Goal: Task Accomplishment & Management: Complete application form

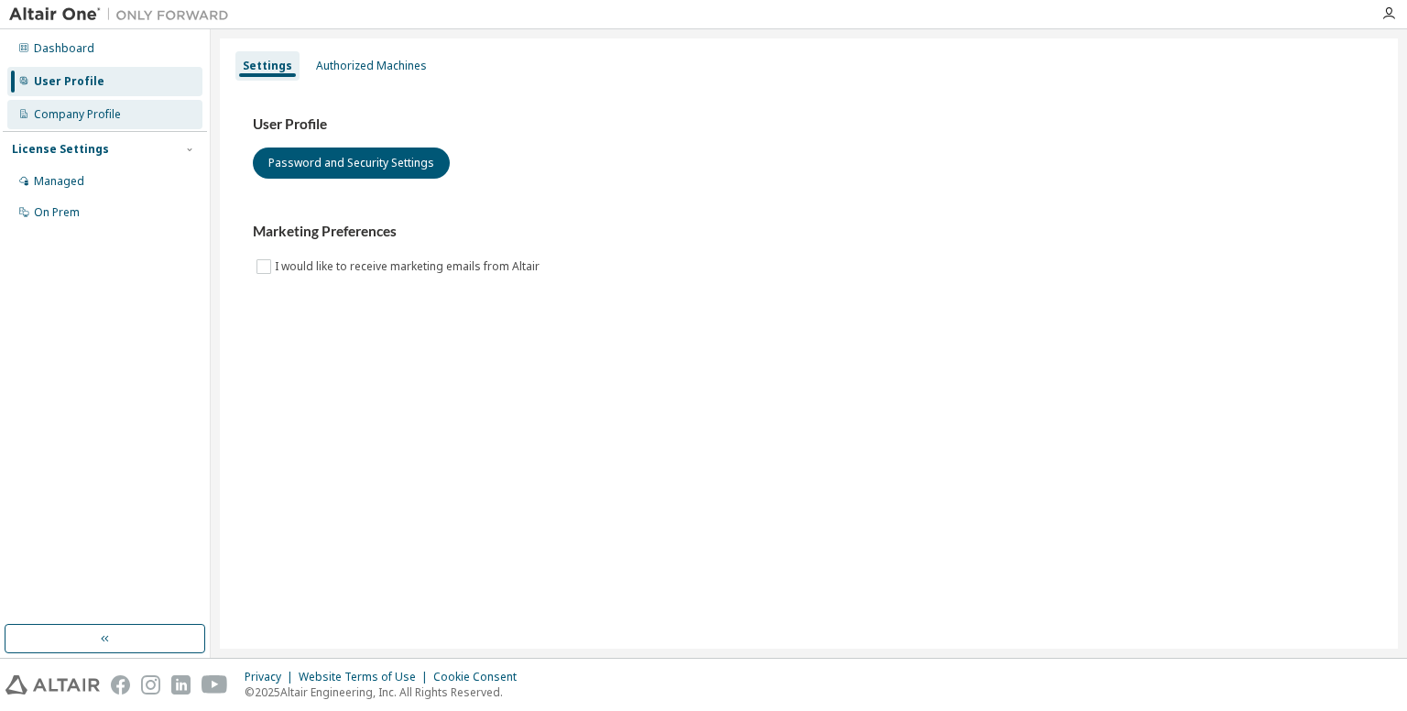
click at [97, 107] on div "Company Profile" at bounding box center [77, 114] width 87 height 15
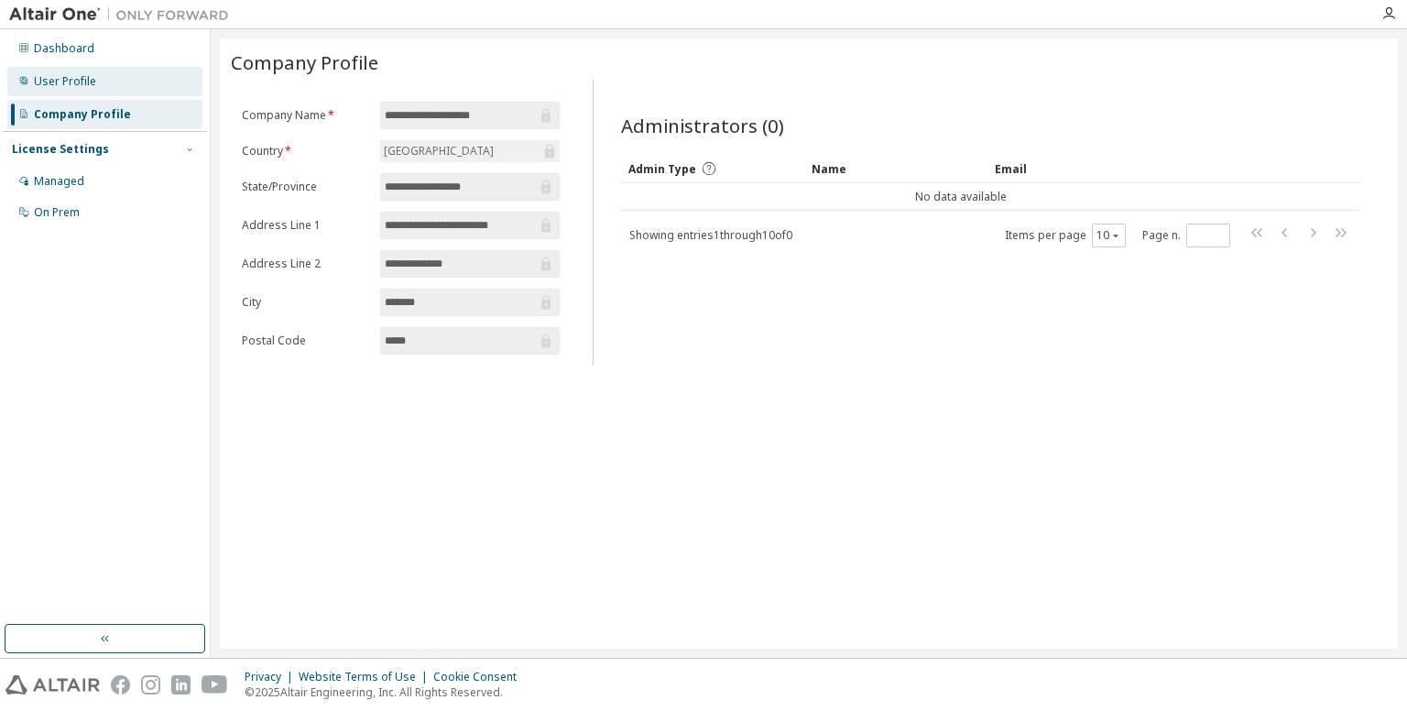
click at [128, 81] on div "User Profile" at bounding box center [104, 81] width 195 height 29
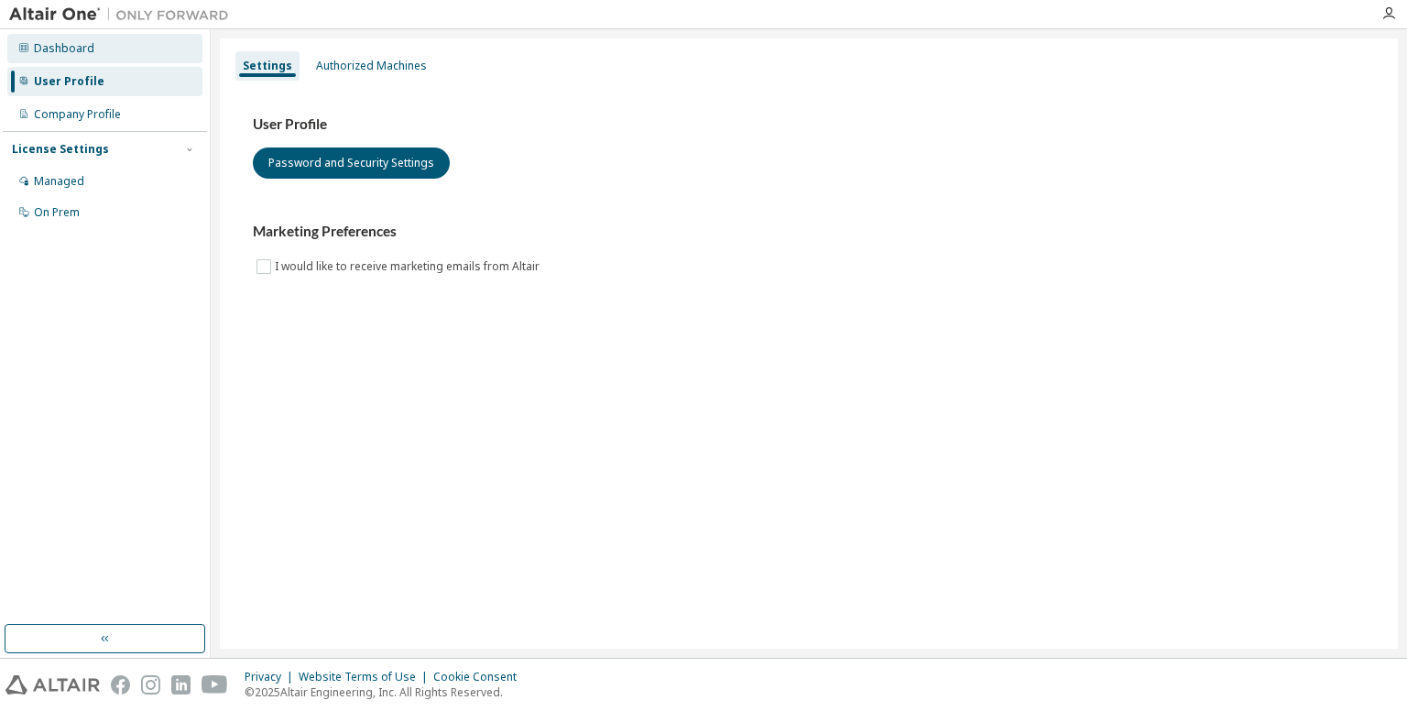
click at [124, 61] on div "Dashboard" at bounding box center [104, 48] width 195 height 29
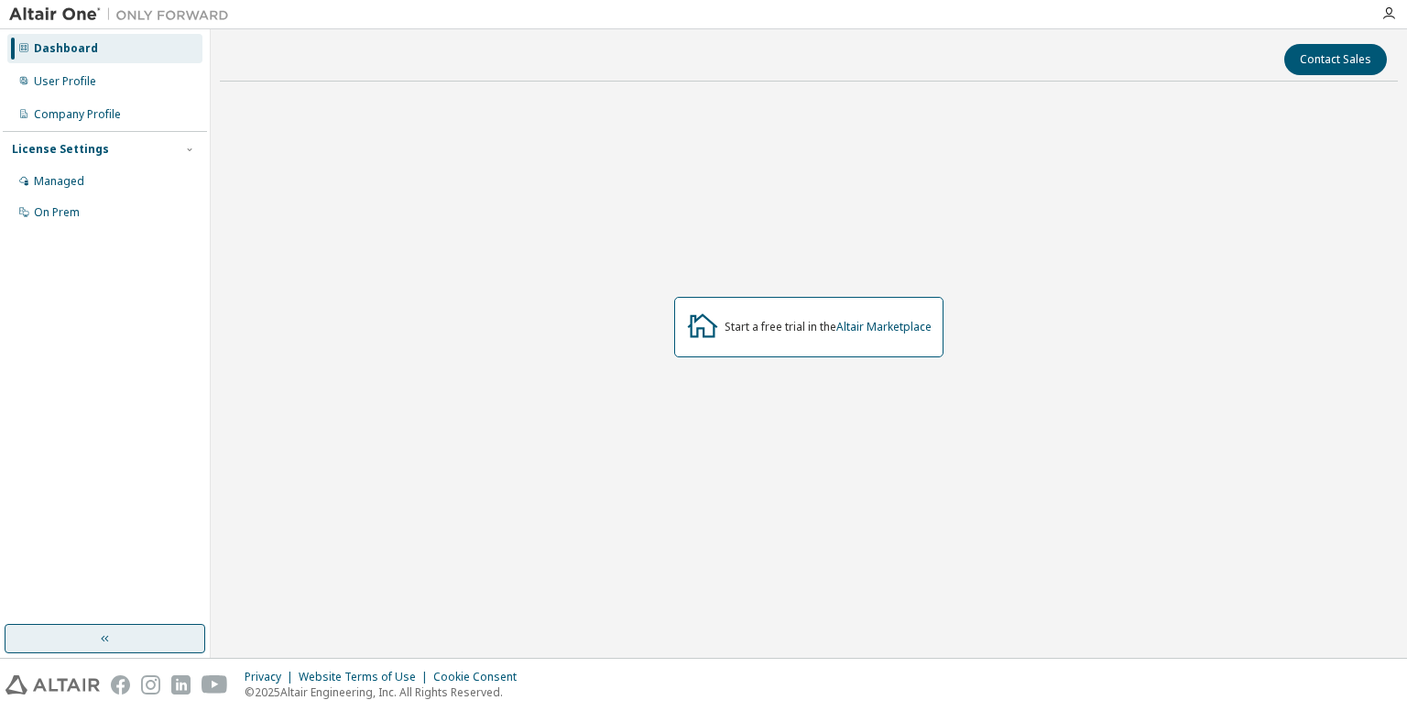
click at [162, 638] on button "button" at bounding box center [105, 638] width 201 height 29
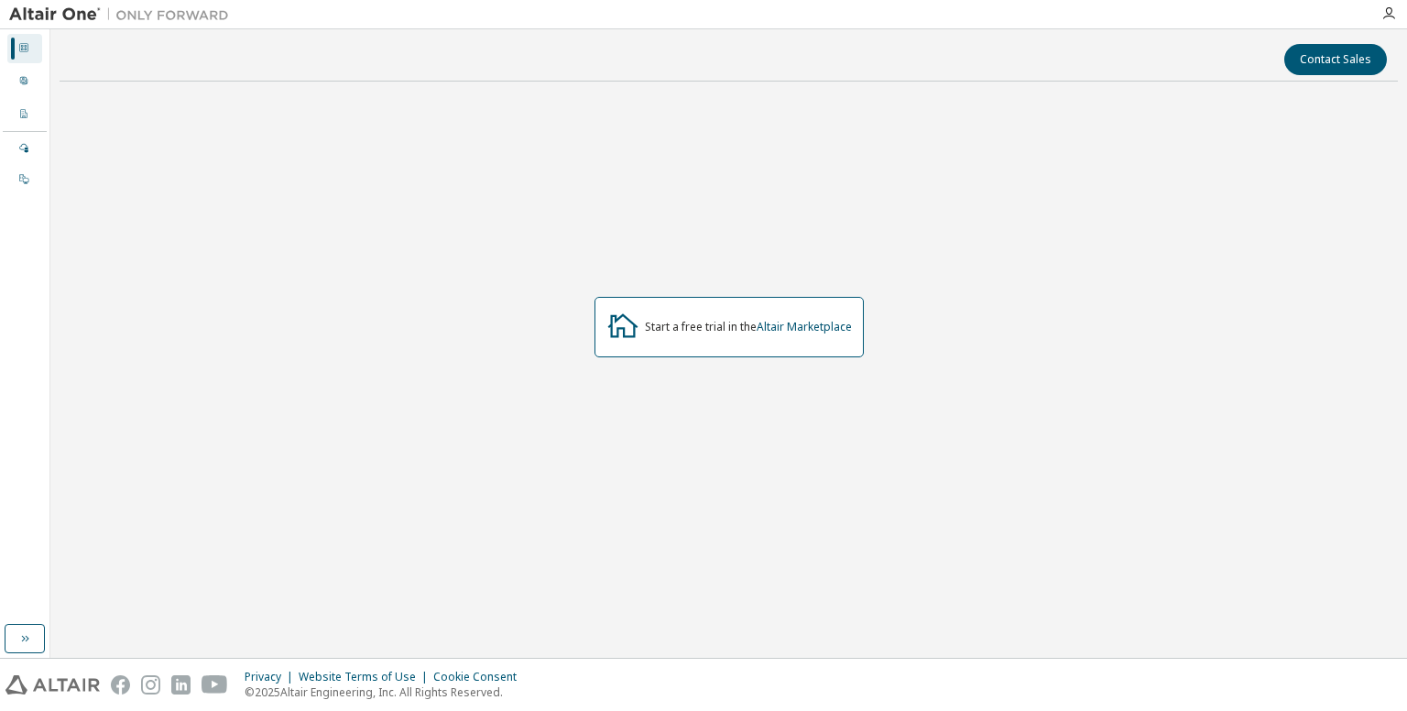
click at [1397, 18] on div at bounding box center [1388, 13] width 37 height 15
click at [1385, 10] on icon "button" at bounding box center [1388, 13] width 15 height 15
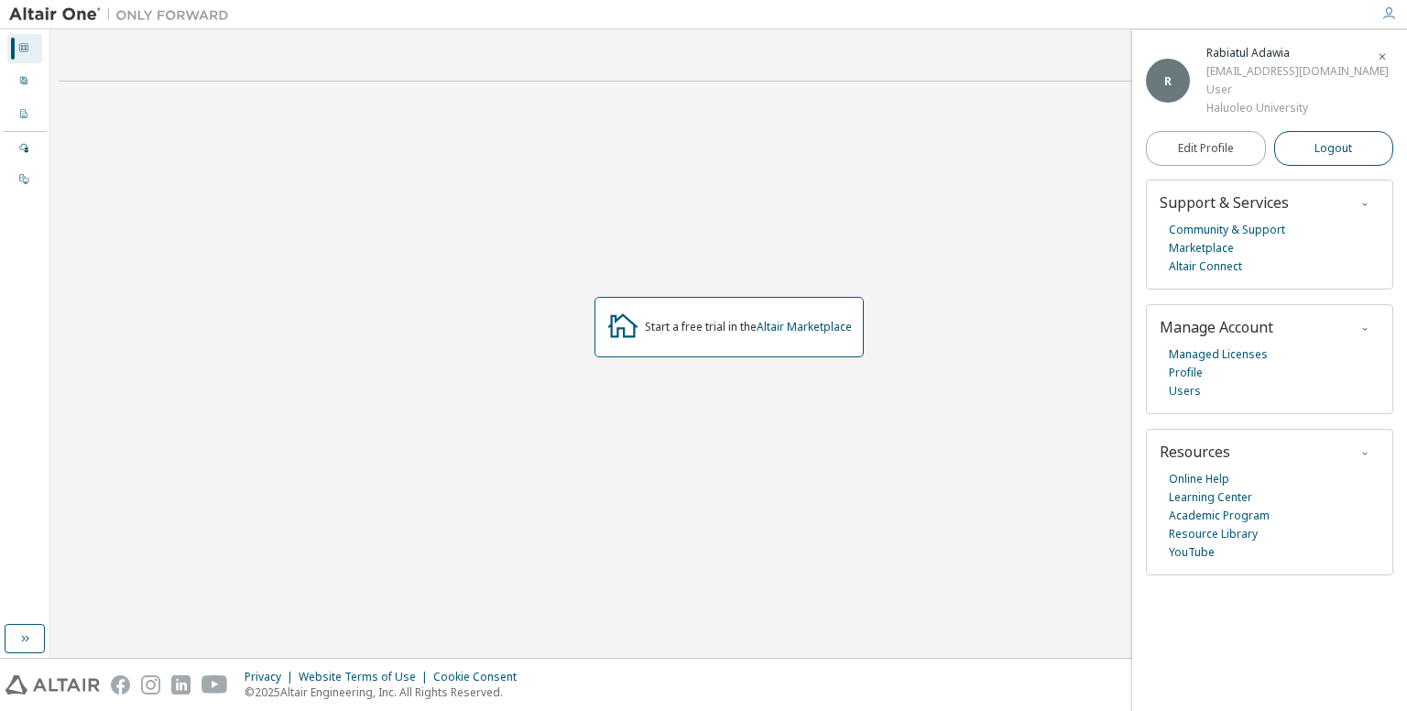
click at [1337, 158] on span "Logout" at bounding box center [1333, 148] width 38 height 18
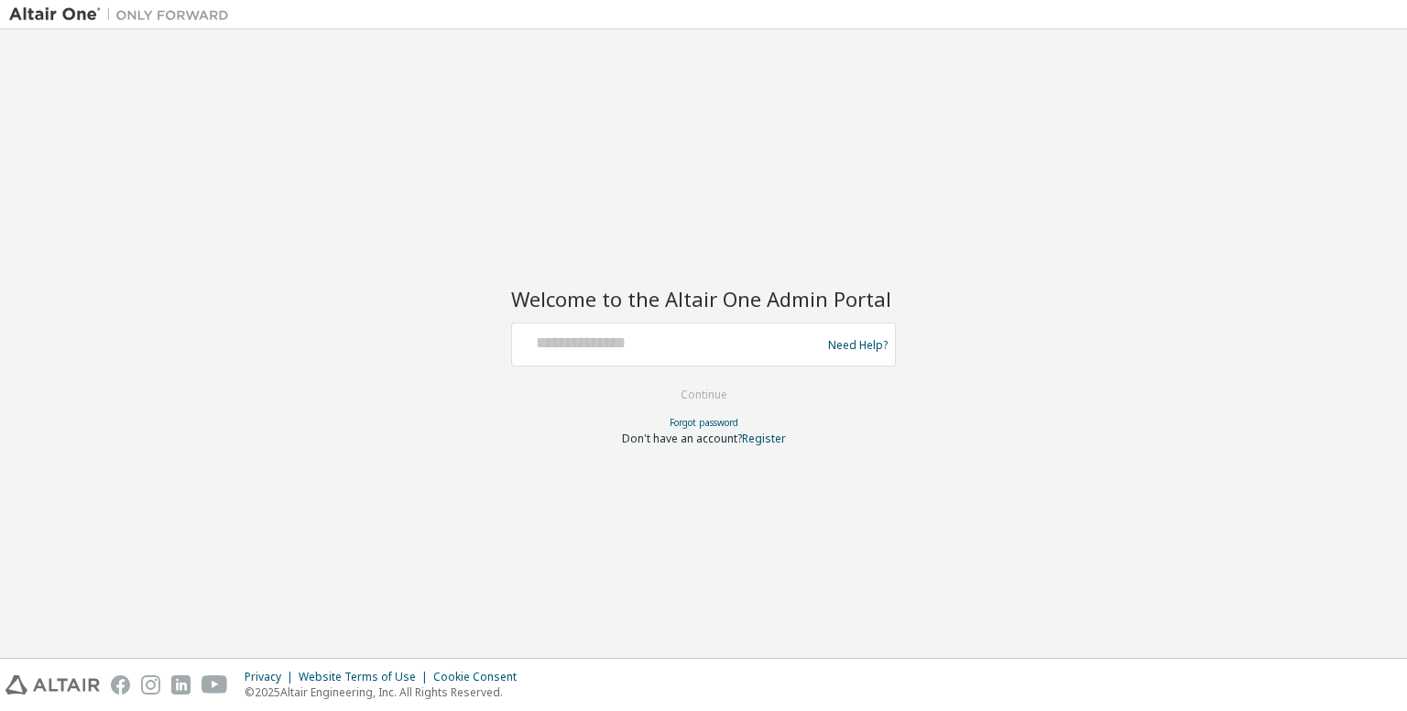
click at [762, 362] on div "Need Help?" at bounding box center [703, 344] width 385 height 44
click at [648, 350] on input "text" at bounding box center [668, 340] width 299 height 27
type input "**********"
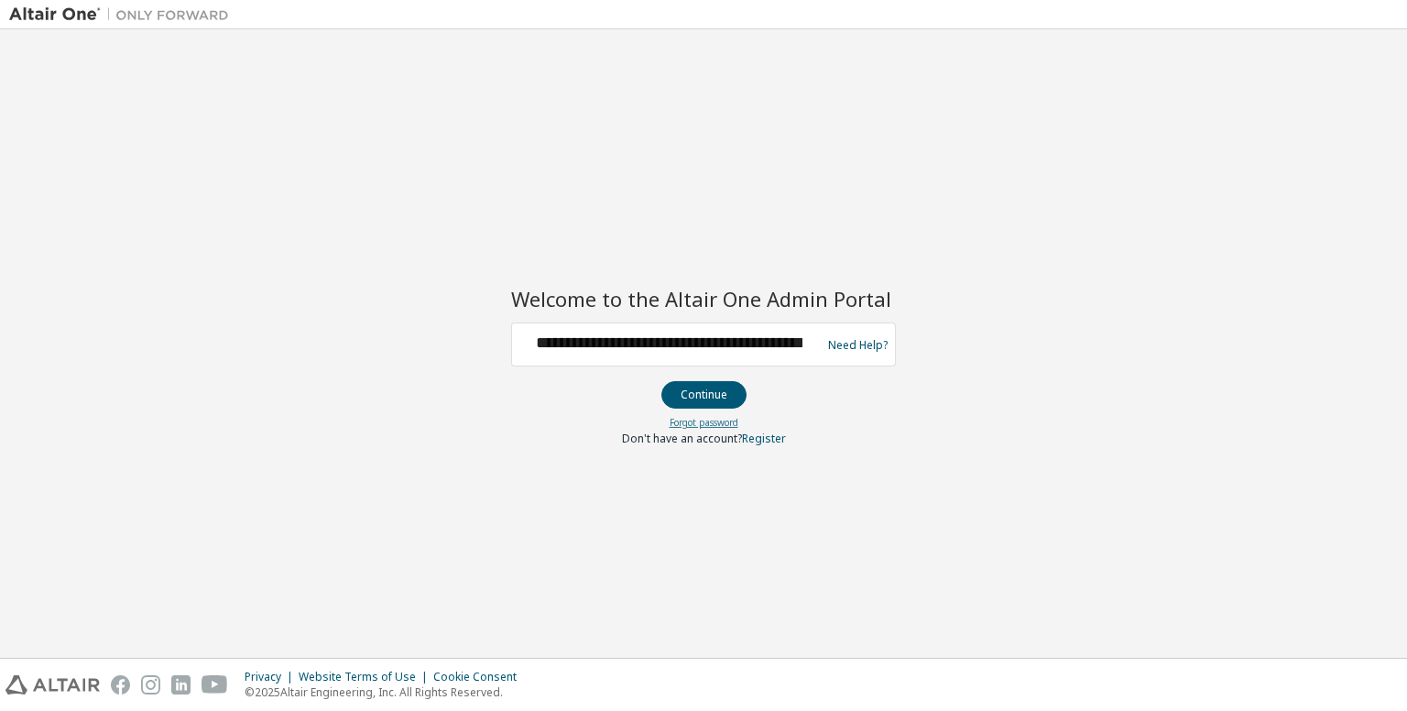
click at [705, 418] on link "Forgot password" at bounding box center [703, 422] width 69 height 13
click at [721, 397] on button "Continue" at bounding box center [703, 394] width 85 height 27
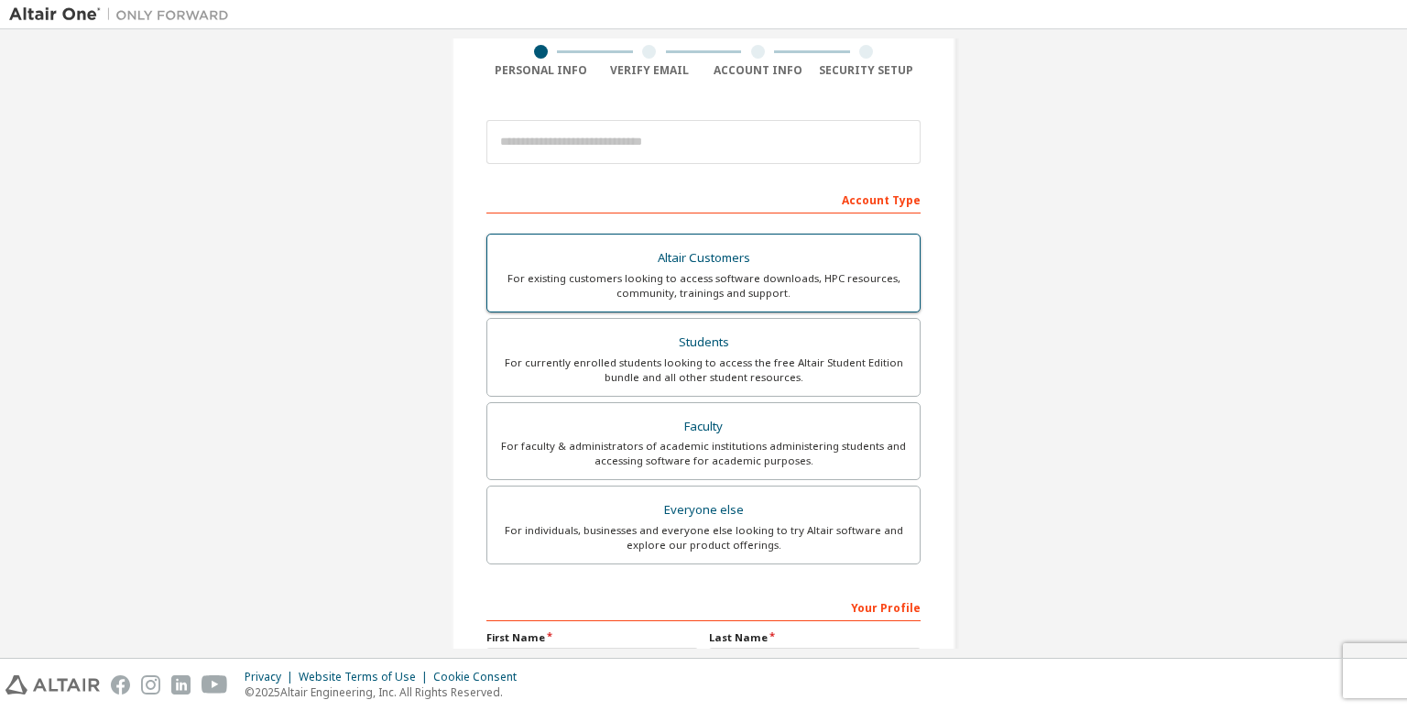
scroll to position [144, 0]
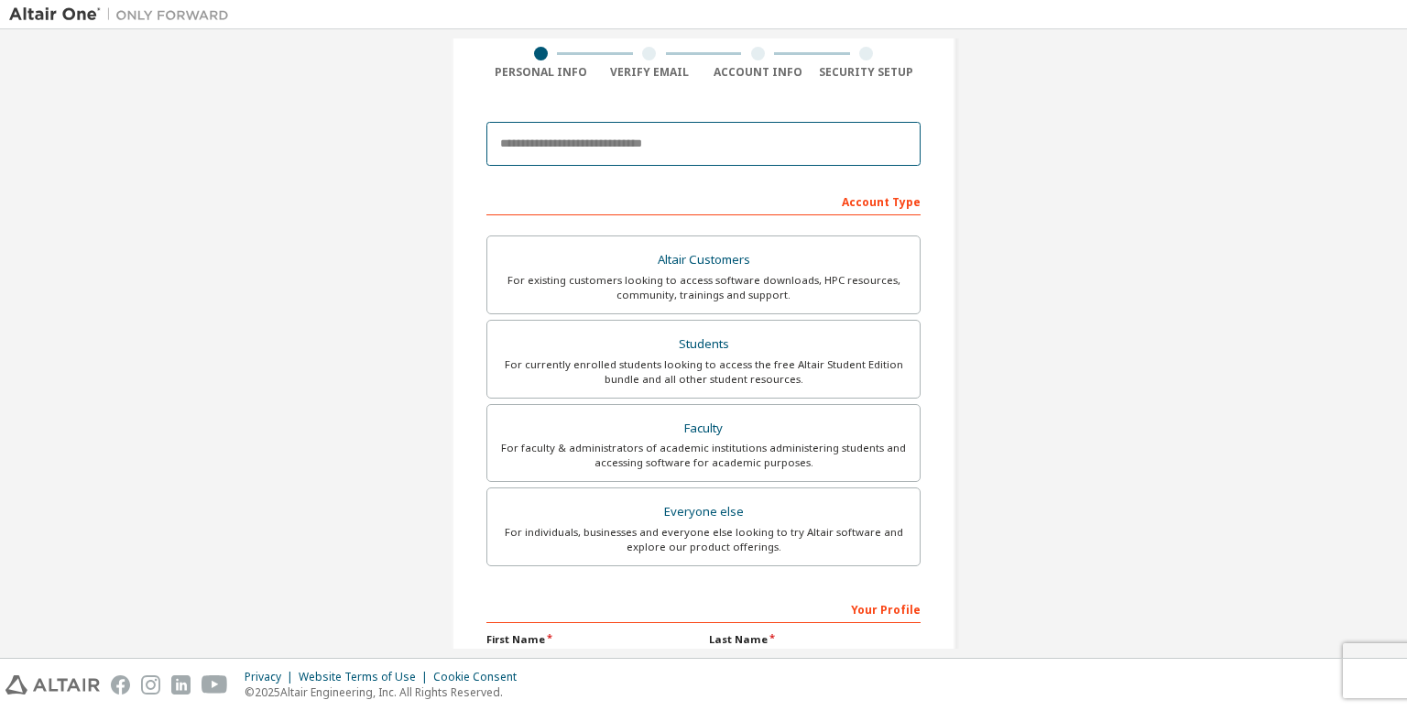
click at [686, 153] on input "email" at bounding box center [703, 144] width 434 height 44
type input "**********"
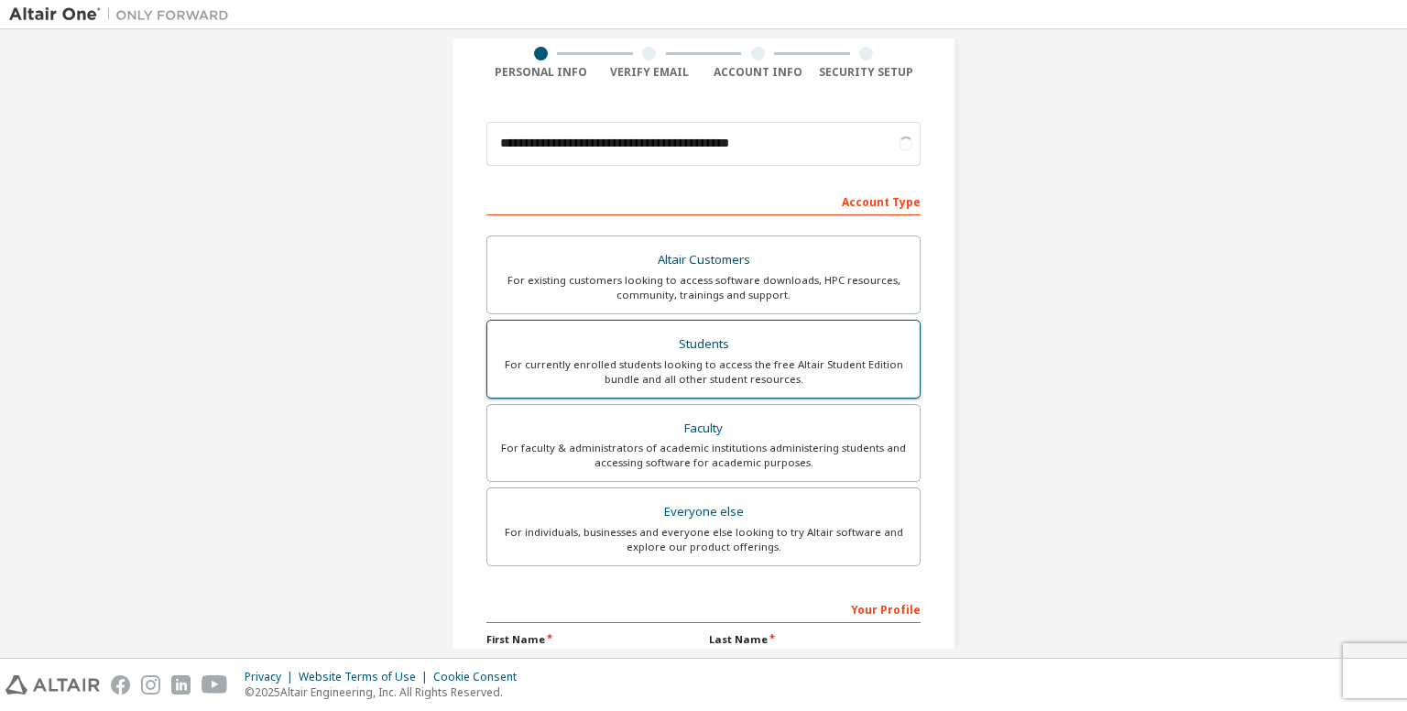
click at [665, 376] on div "For currently enrolled students looking to access the free Altair Student Editi…" at bounding box center [703, 371] width 410 height 29
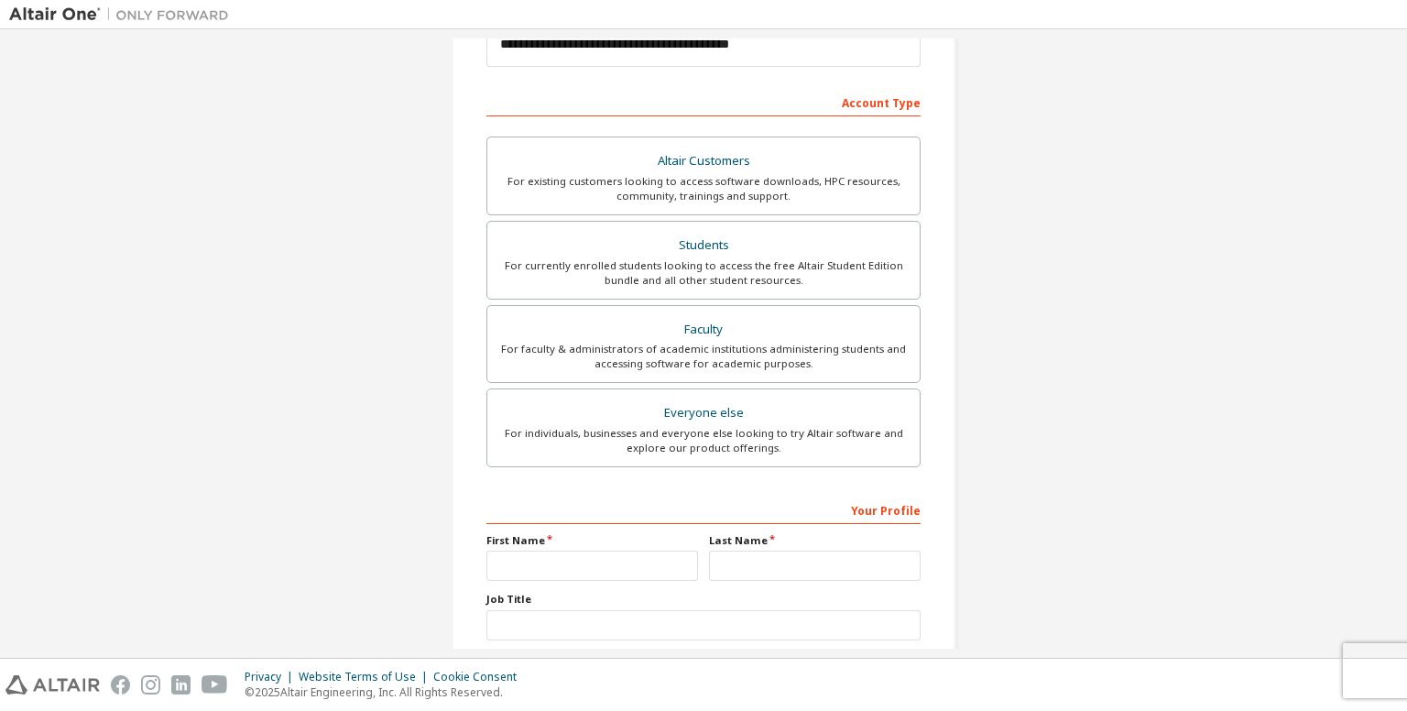
scroll to position [414, 0]
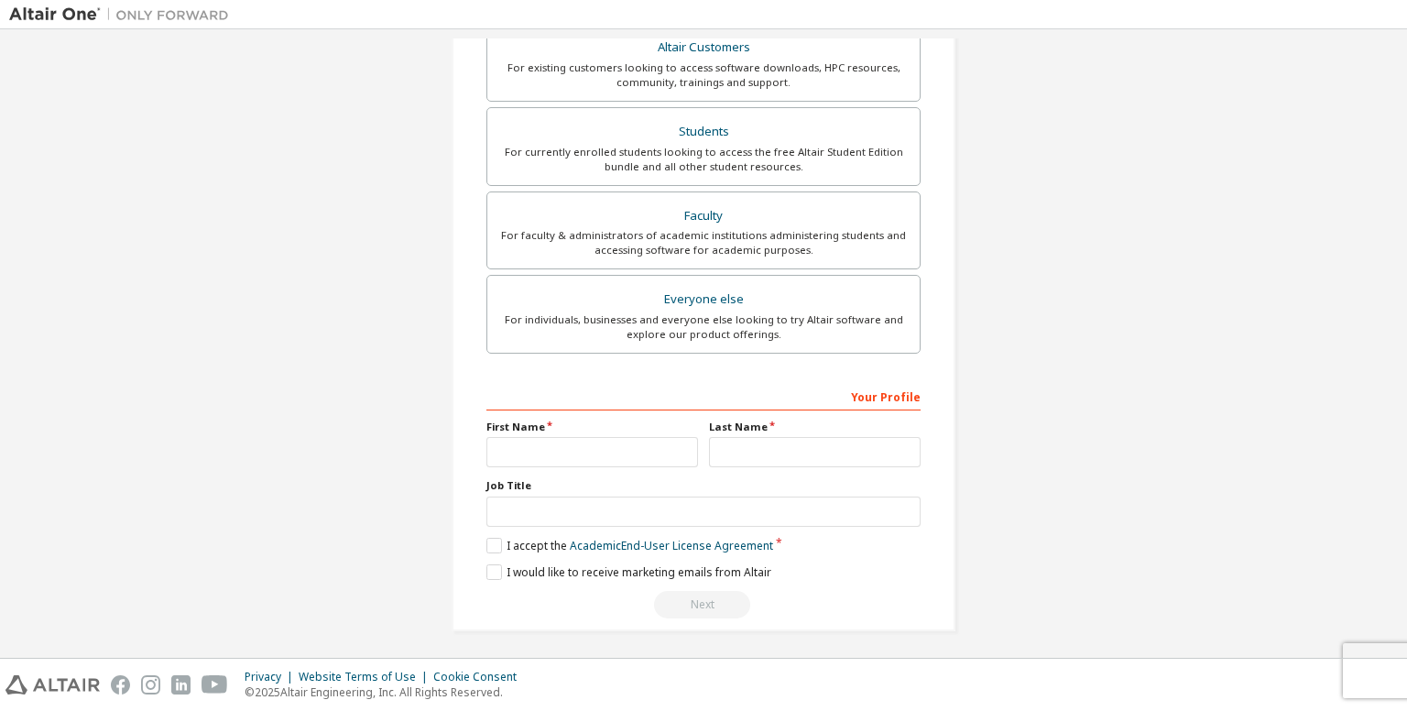
click at [573, 465] on div "Your Profile First Name Last Name Job Title Please provide State/Province to he…" at bounding box center [703, 499] width 434 height 237
click at [564, 453] on input "text" at bounding box center [592, 452] width 212 height 30
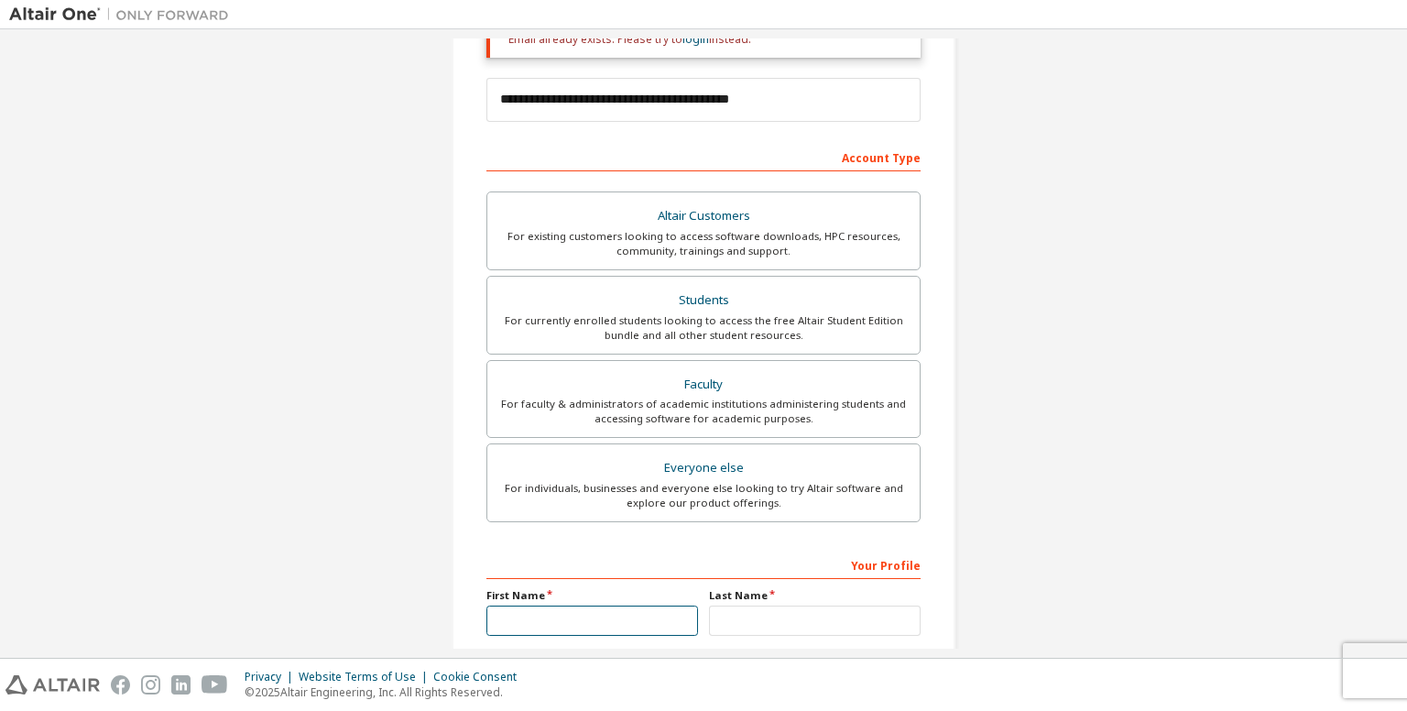
scroll to position [245, 0]
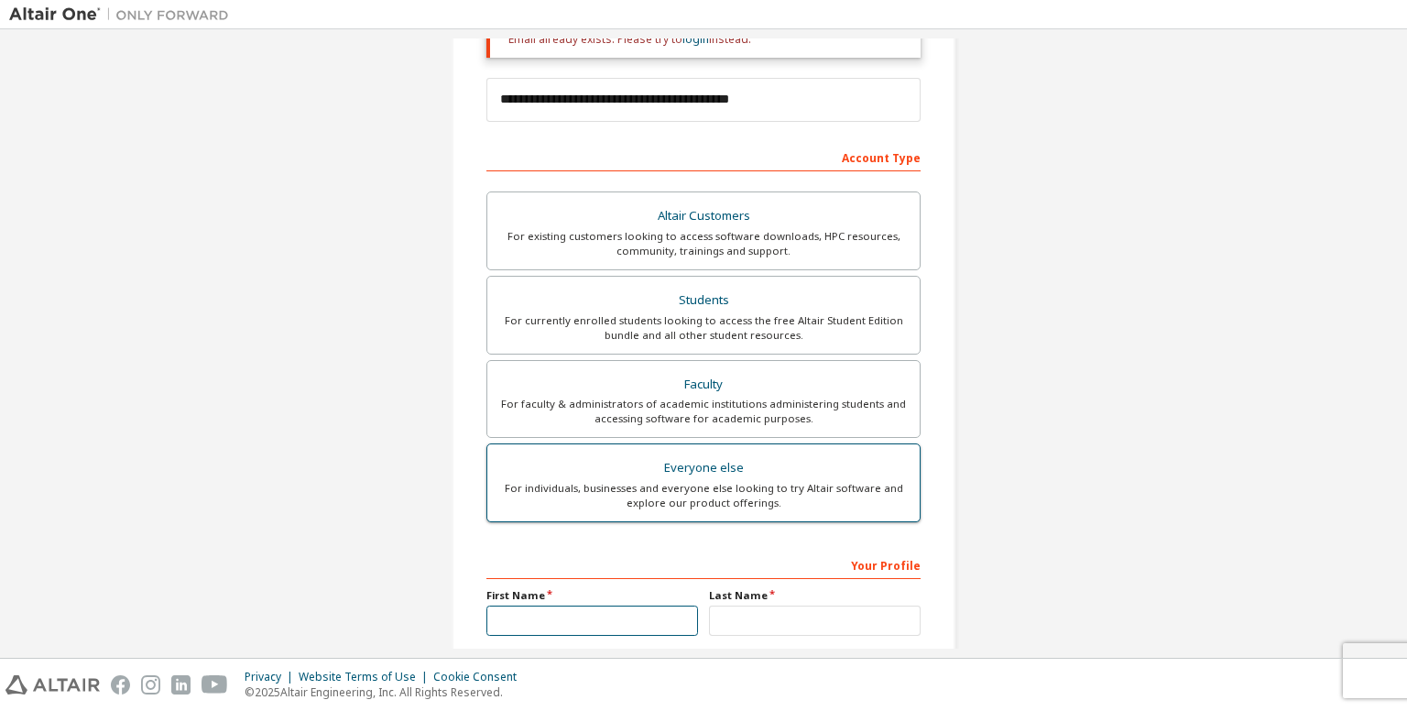
type input "********"
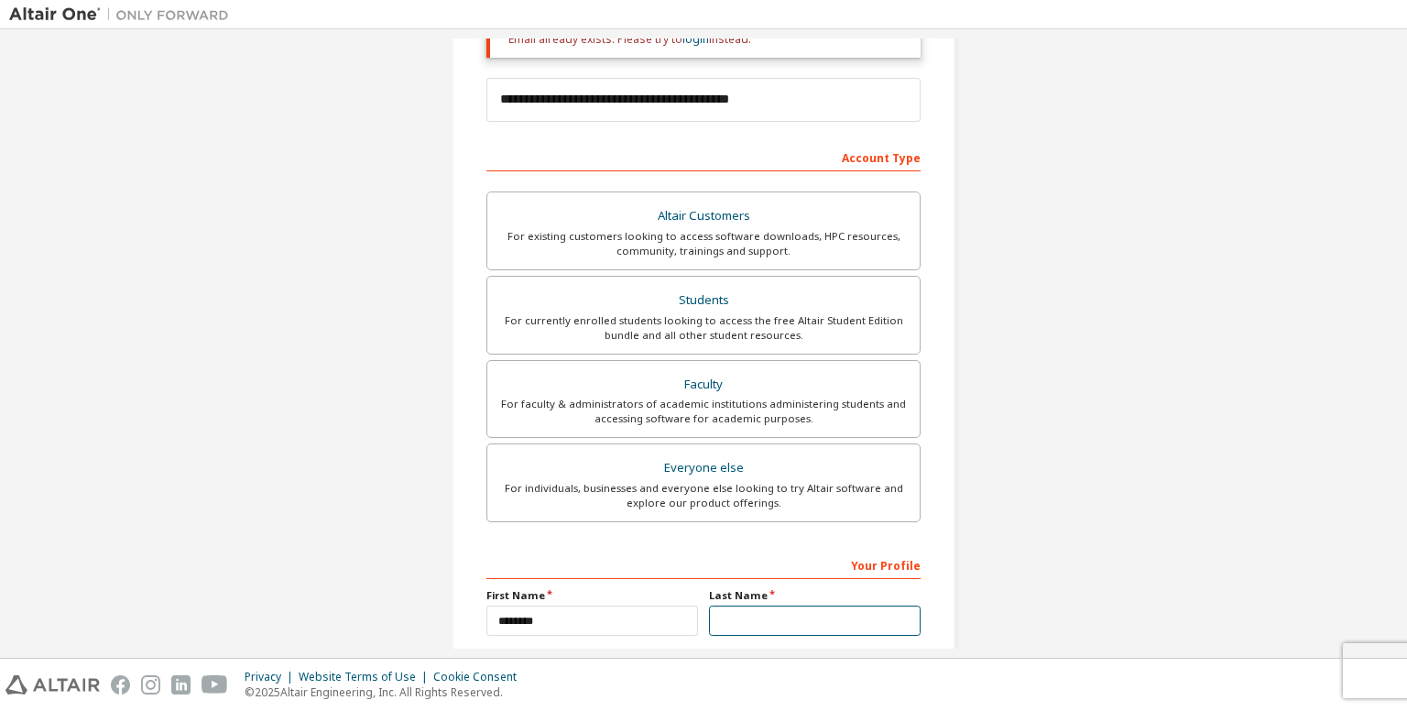
click at [766, 629] on input "text" at bounding box center [815, 620] width 212 height 30
type input "******"
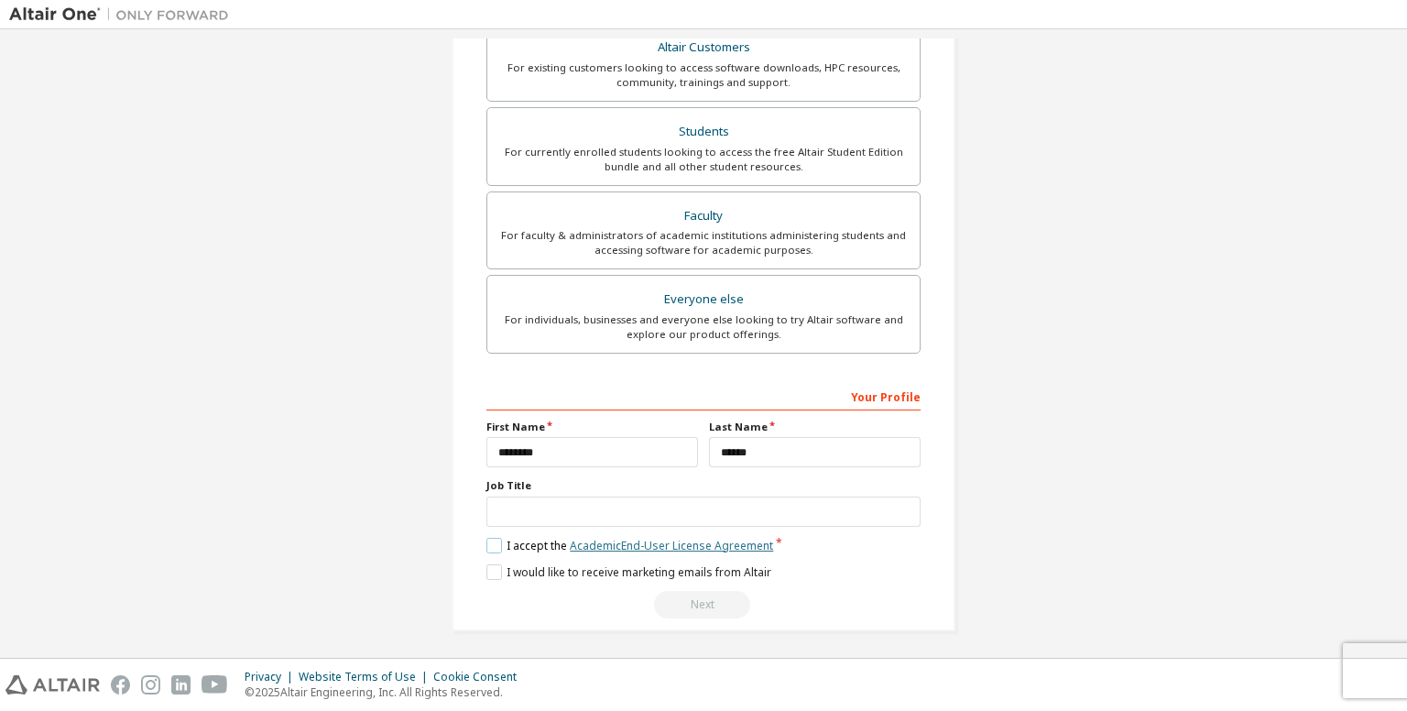
click at [586, 541] on link "Academic End-User License Agreement" at bounding box center [671, 546] width 203 height 16
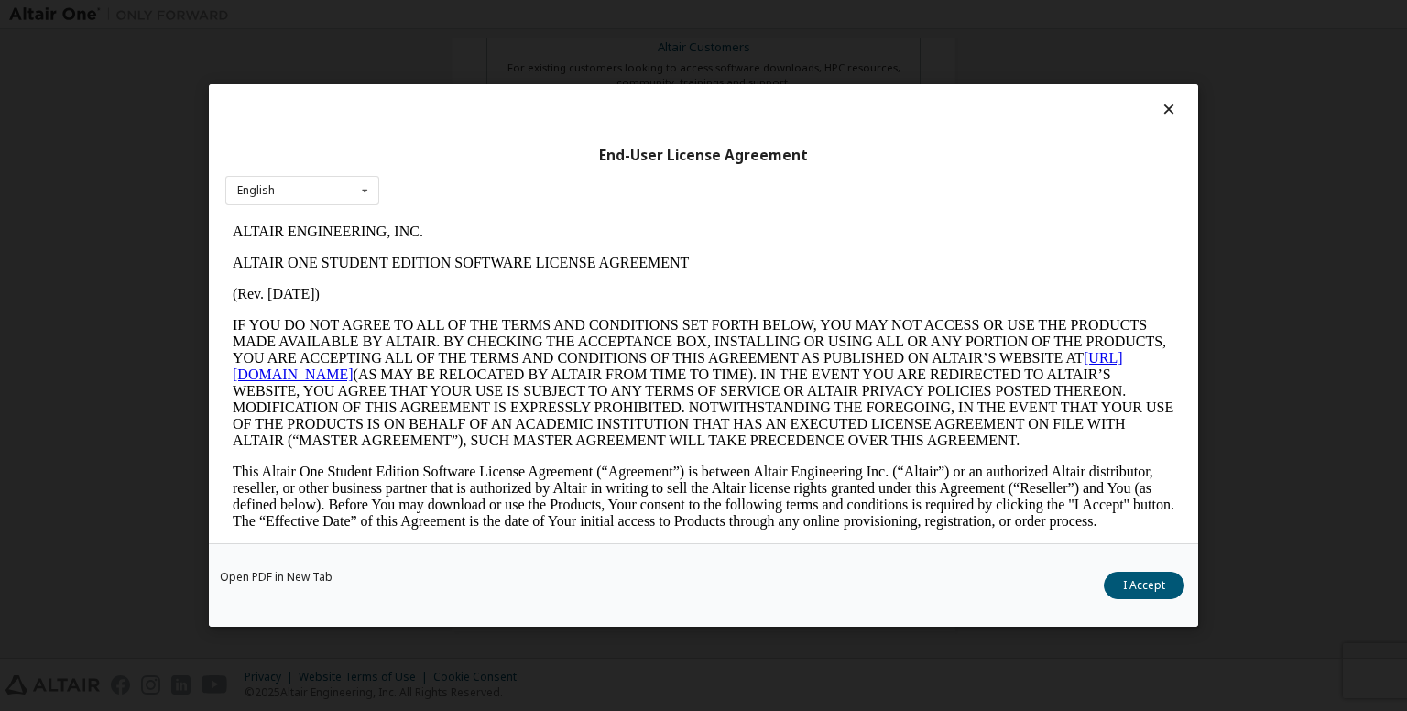
scroll to position [0, 0]
click at [1129, 576] on button "I Accept" at bounding box center [1143, 584] width 81 height 27
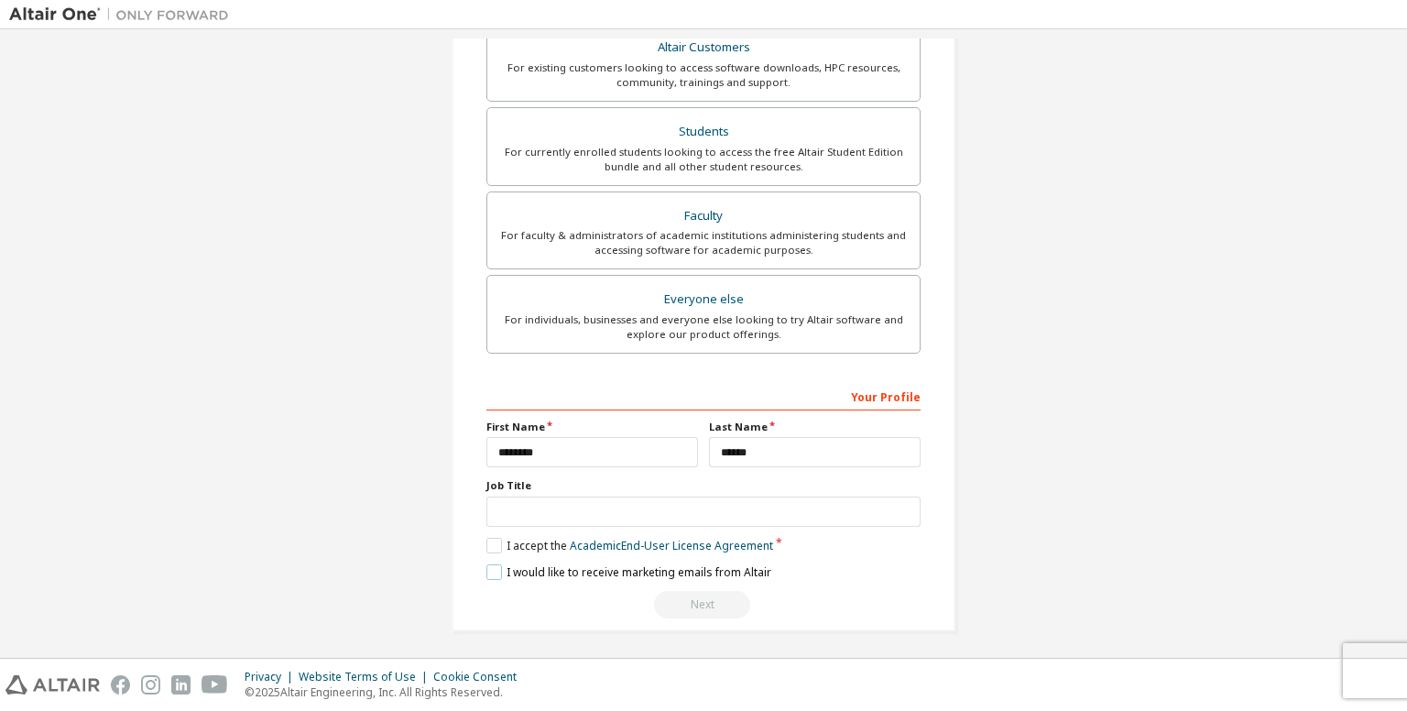
click at [650, 570] on label "I would like to receive marketing emails from Altair" at bounding box center [628, 572] width 285 height 16
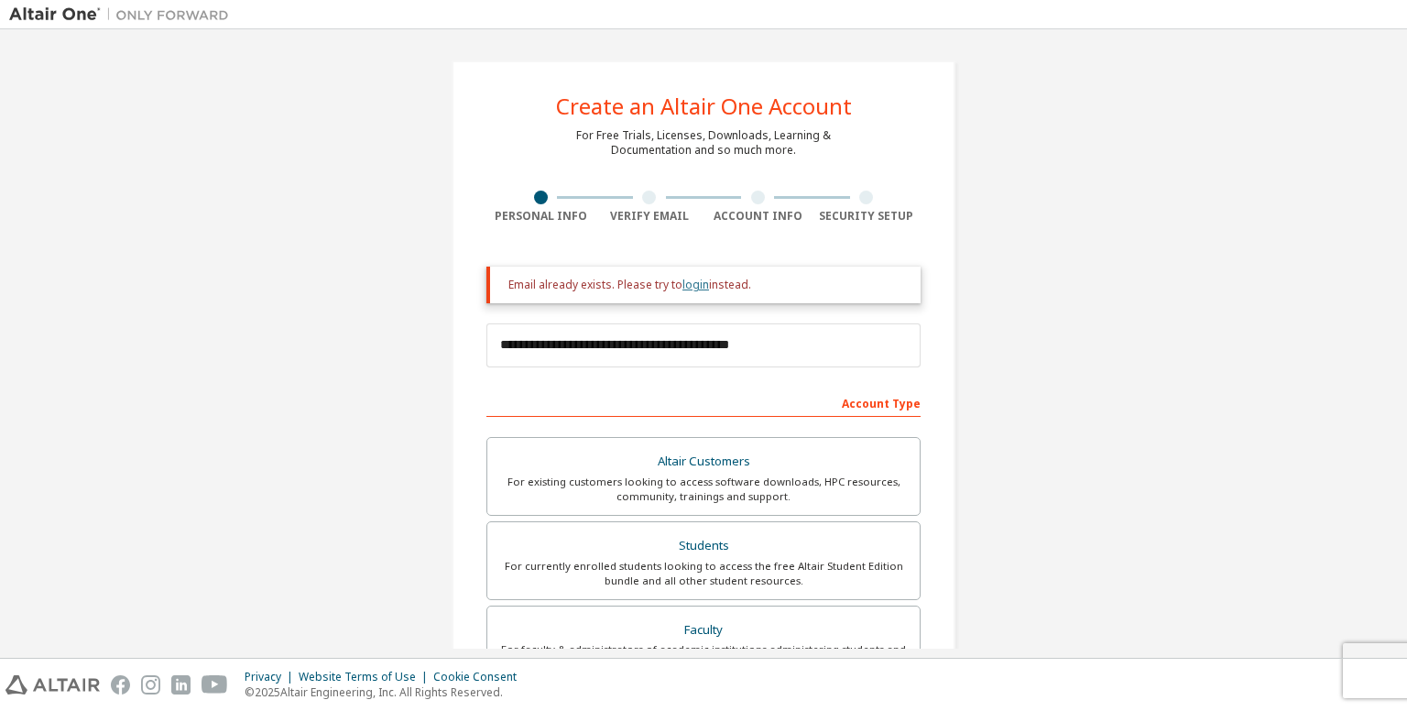
click at [696, 285] on link "login" at bounding box center [695, 285] width 27 height 16
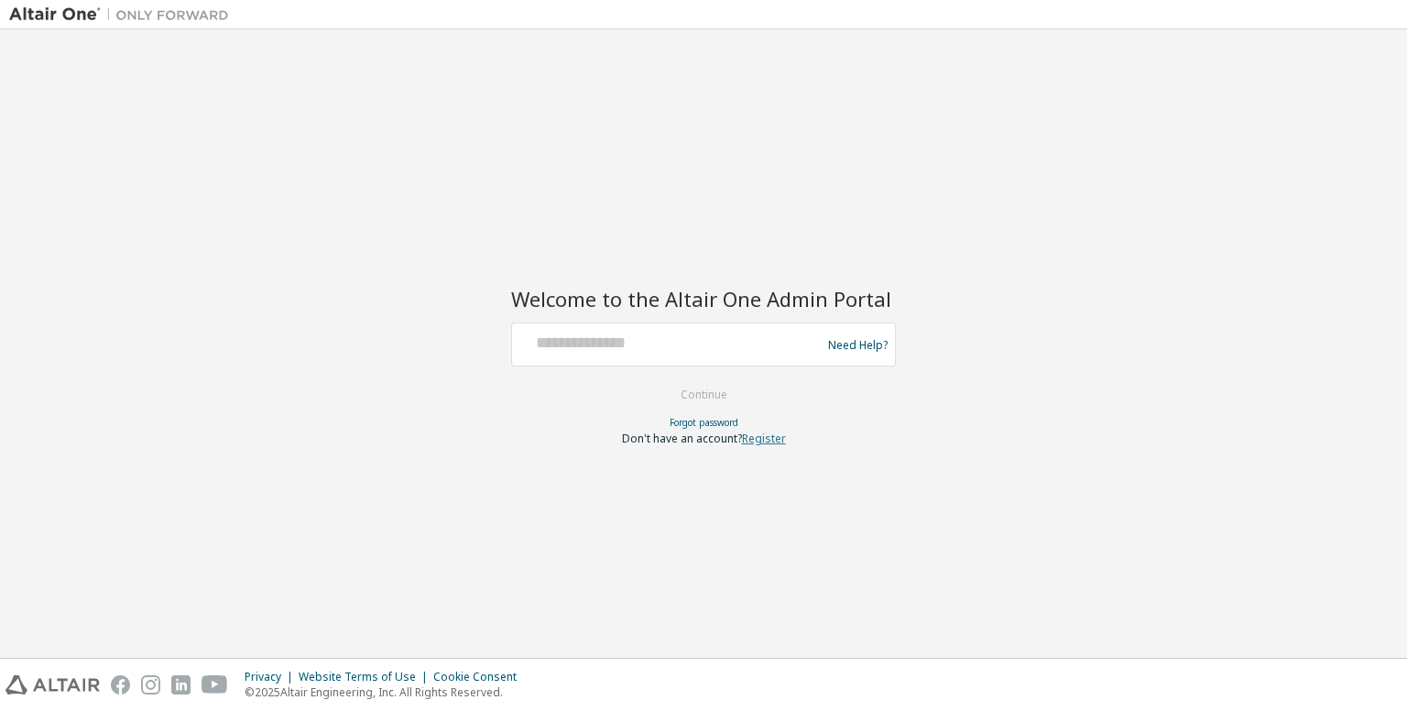
click at [757, 439] on link "Register" at bounding box center [764, 438] width 44 height 16
